Goal: Register for event/course

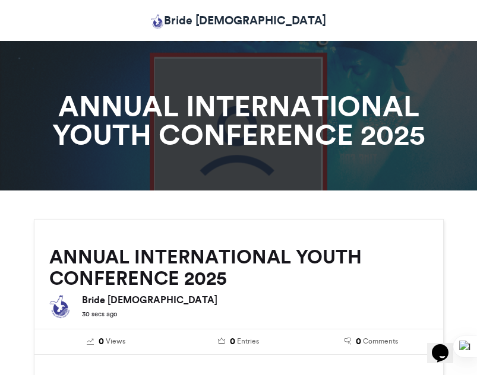
drag, startPoint x: 359, startPoint y: 206, endPoint x: 478, endPoint y: 93, distance: 164.1
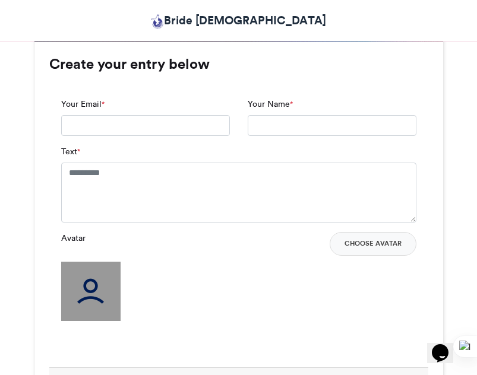
scroll to position [957, 0]
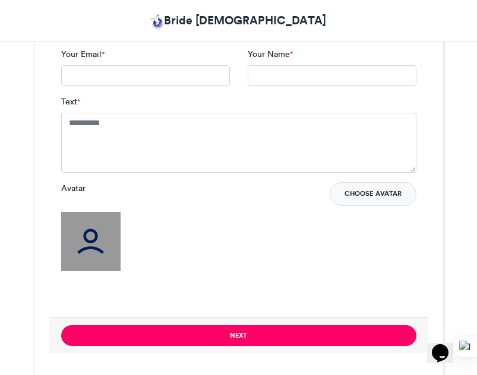
click at [374, 186] on button "Choose Avatar" at bounding box center [372, 194] width 87 height 24
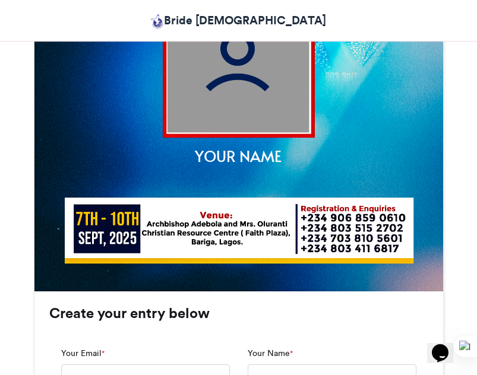
scroll to position [647, 0]
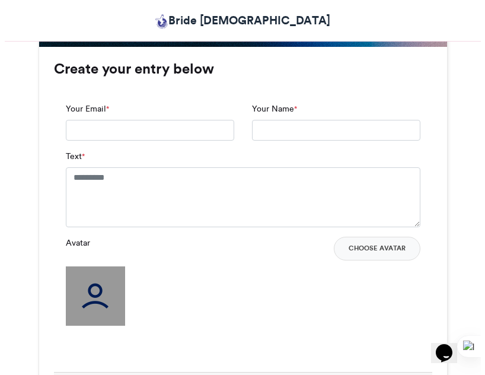
scroll to position [944, 0]
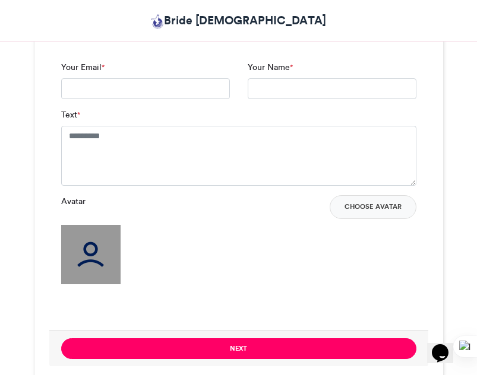
click at [372, 204] on button "Choose Avatar" at bounding box center [372, 207] width 87 height 24
